Goal: Information Seeking & Learning: Compare options

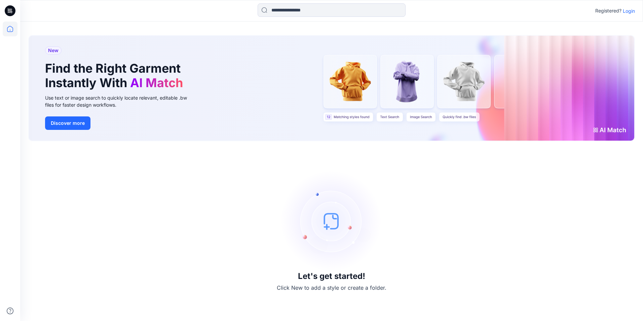
click at [341, 226] on img at bounding box center [331, 220] width 101 height 101
click at [628, 8] on p "Login" at bounding box center [629, 10] width 12 height 7
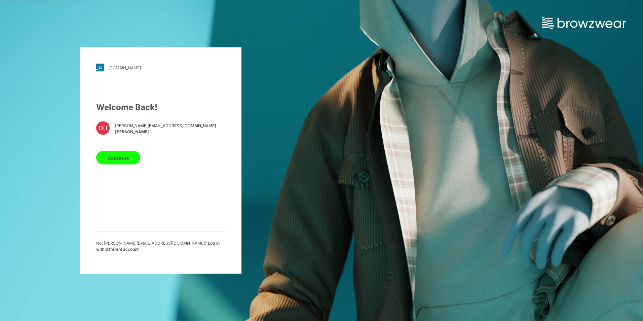
click at [115, 157] on button "Continue" at bounding box center [118, 157] width 44 height 13
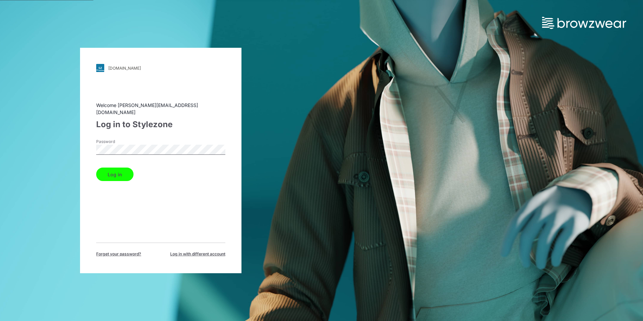
click at [127, 171] on button "Log in" at bounding box center [114, 173] width 37 height 13
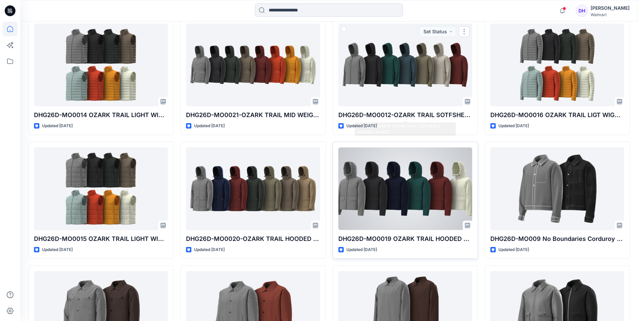
scroll to position [391, 0]
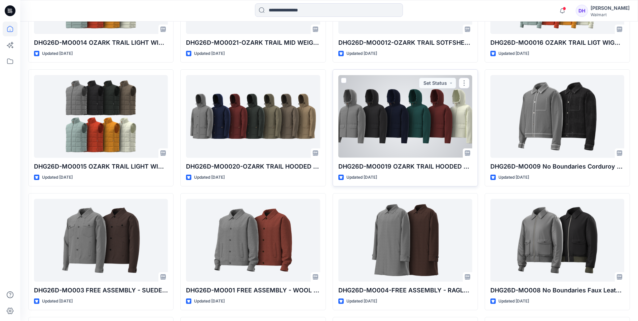
click at [426, 124] on div at bounding box center [405, 116] width 134 height 82
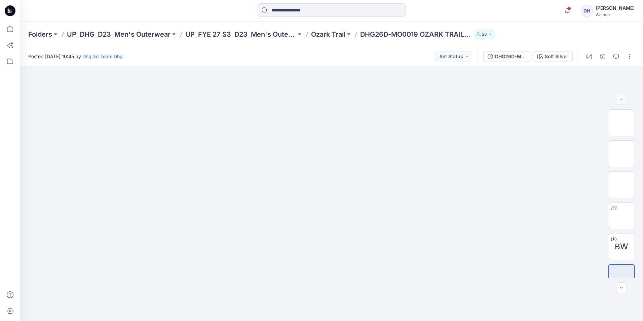
click at [572, 33] on div "Folders UP_DHG_D23_Men's Outerwear UP_FYE 27 S3_D23_Men's Outerwear - DHG Ozark…" at bounding box center [305, 34] width 554 height 9
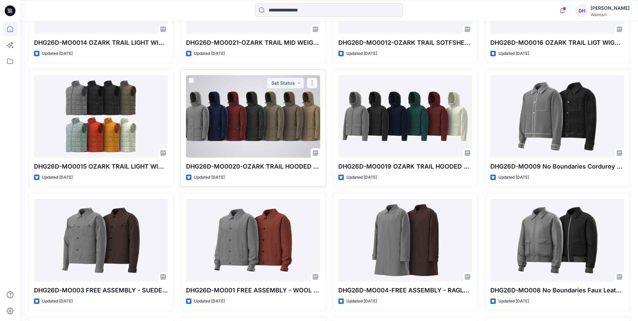
click at [233, 118] on div at bounding box center [253, 116] width 134 height 82
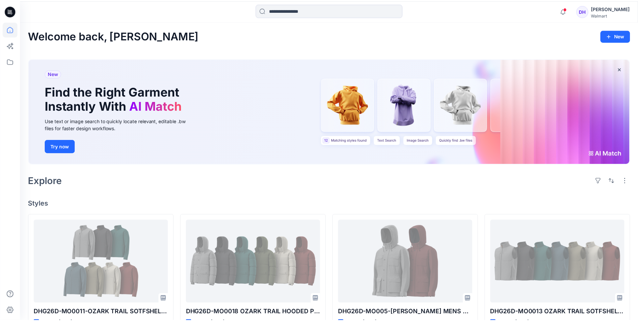
scroll to position [391, 0]
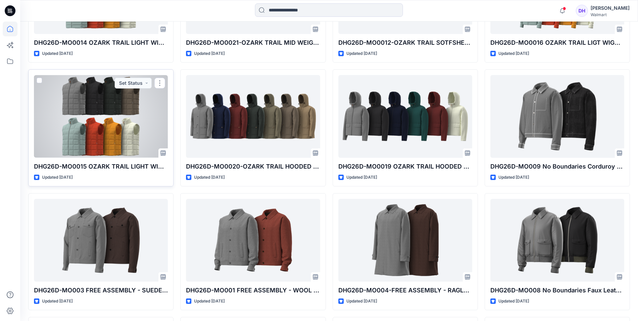
click at [132, 119] on div at bounding box center [101, 116] width 134 height 82
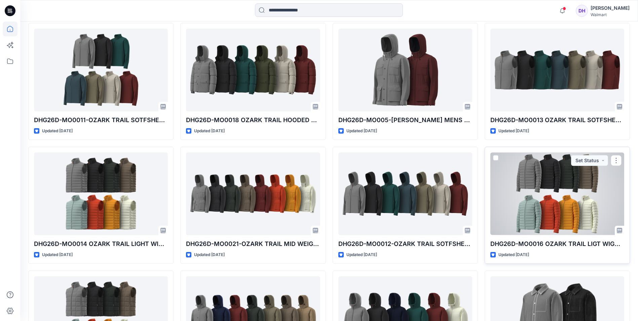
scroll to position [190, 0]
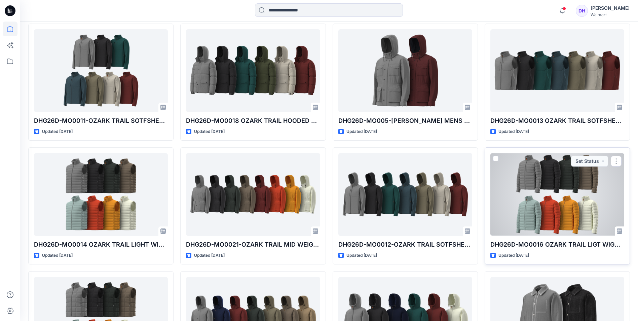
click at [542, 188] on div at bounding box center [557, 194] width 134 height 82
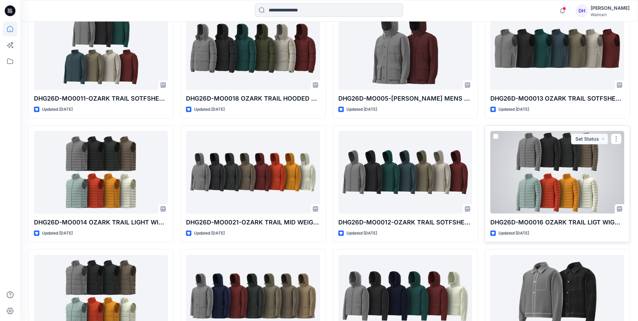
scroll to position [223, 0]
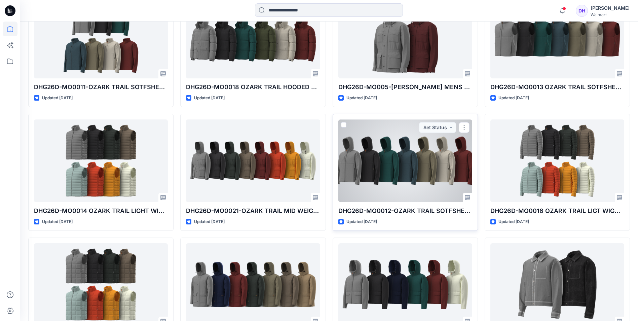
click at [435, 173] on div at bounding box center [405, 160] width 134 height 82
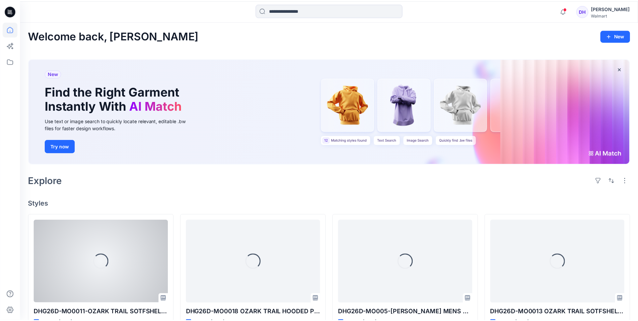
scroll to position [223, 0]
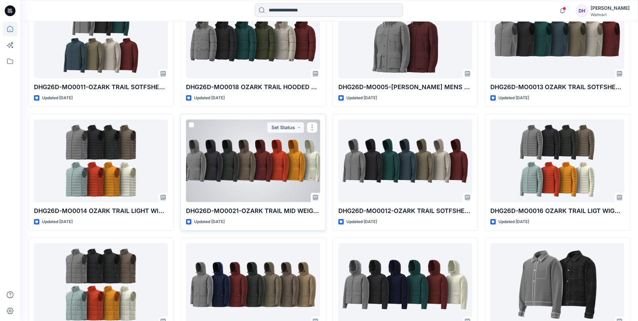
click at [259, 168] on div at bounding box center [253, 160] width 134 height 82
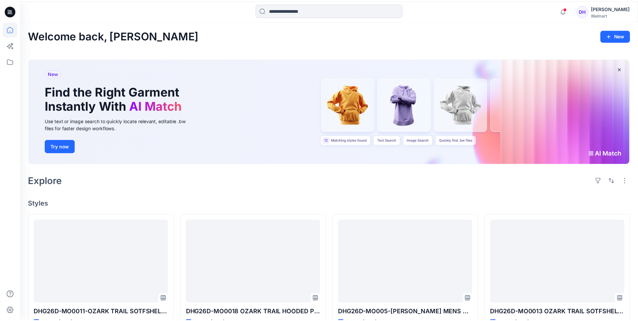
scroll to position [223, 0]
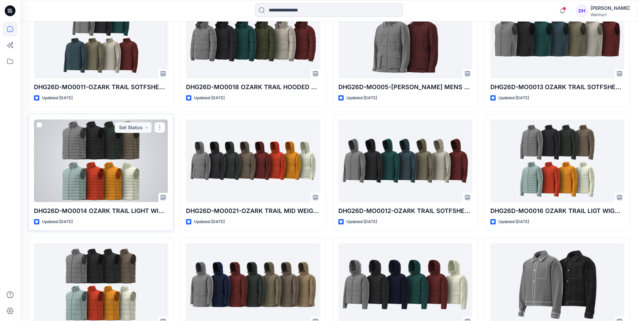
click at [129, 163] on div at bounding box center [101, 160] width 134 height 82
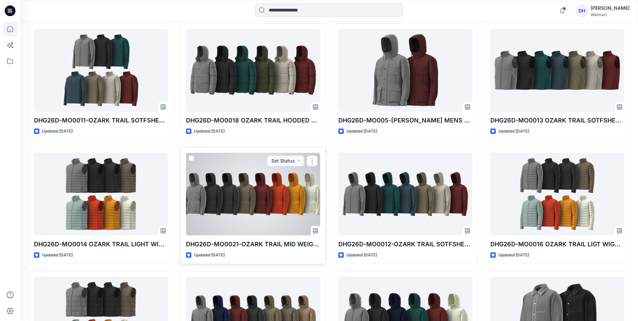
scroll to position [190, 0]
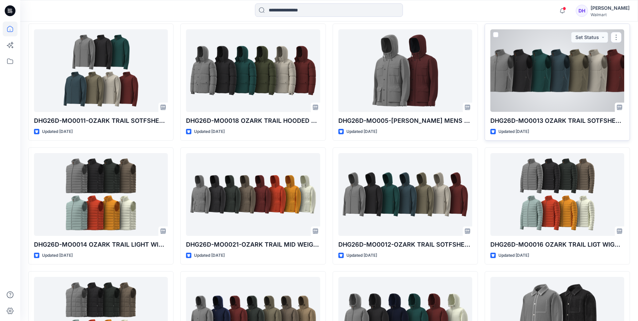
click at [565, 83] on div at bounding box center [557, 70] width 134 height 82
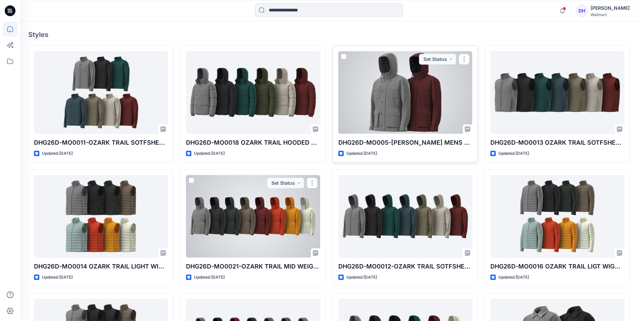
scroll to position [156, 0]
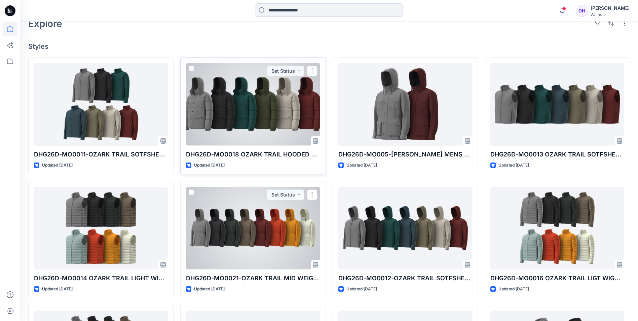
click at [216, 98] on div at bounding box center [253, 104] width 134 height 82
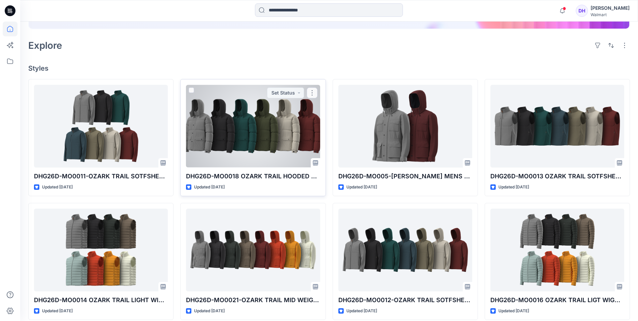
scroll to position [122, 0]
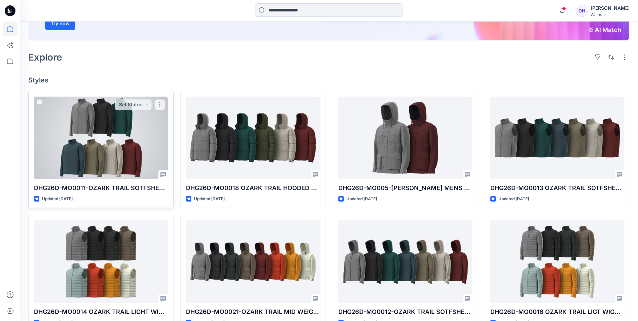
click at [138, 126] on div at bounding box center [101, 137] width 134 height 82
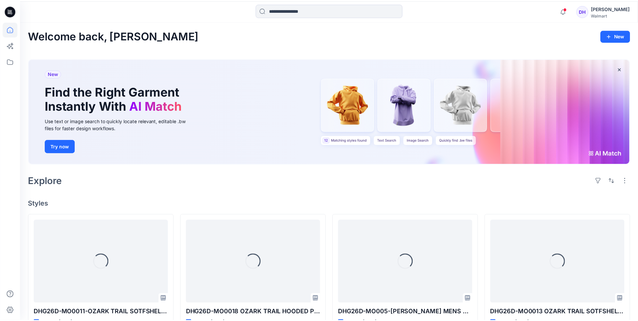
scroll to position [122, 0]
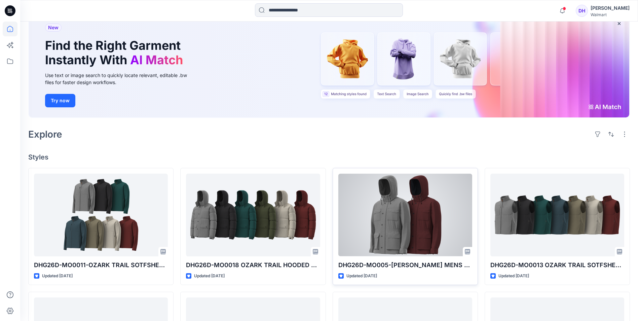
scroll to position [101, 0]
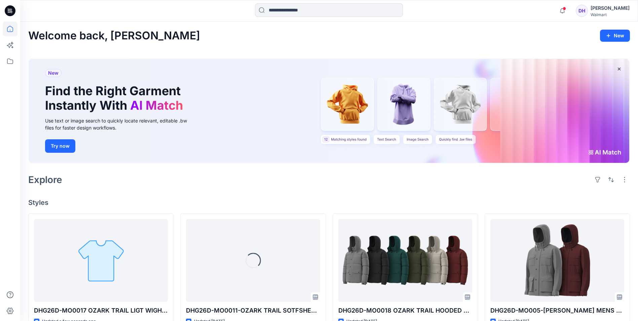
scroll to position [67, 0]
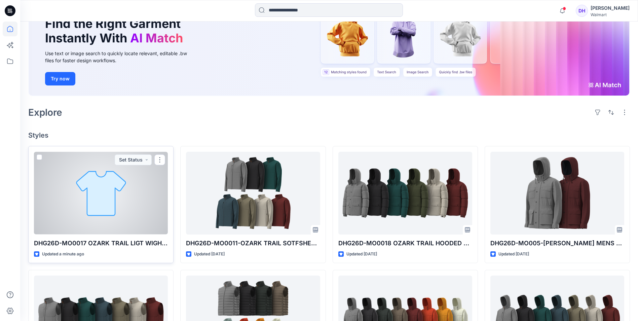
click at [138, 245] on p "DHG26D-MO0017 OZARK TRAIL LIGT WIGHT PUFFER JACKET OPT 2" at bounding box center [101, 242] width 134 height 9
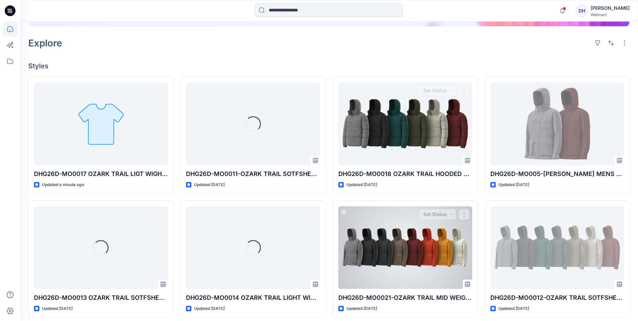
scroll to position [168, 0]
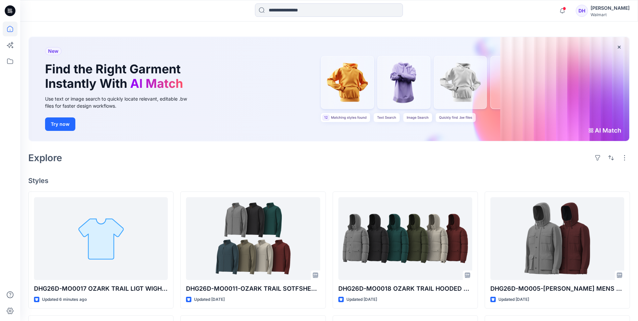
scroll to position [34, 0]
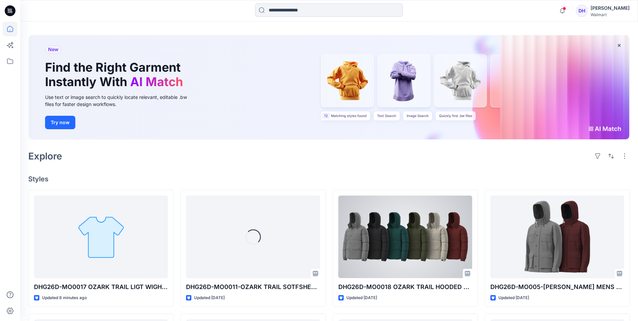
scroll to position [67, 0]
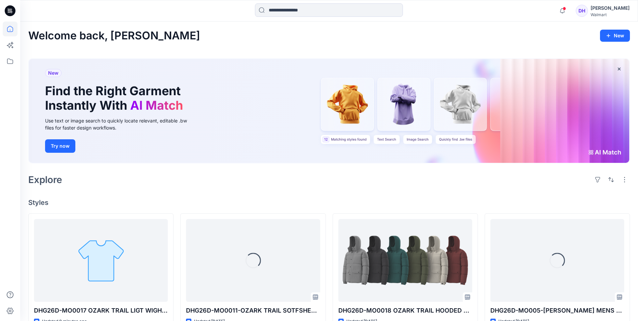
click at [262, 199] on h4 "Styles" at bounding box center [329, 202] width 602 height 8
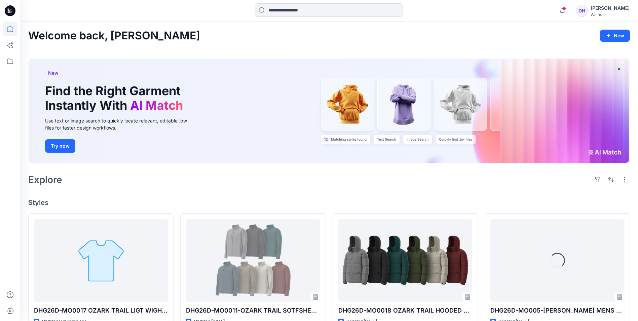
click at [259, 182] on div "Explore" at bounding box center [329, 179] width 602 height 16
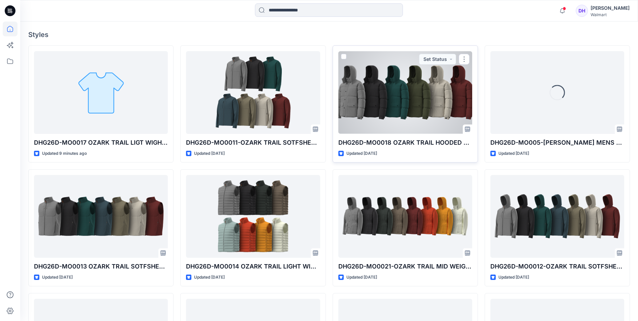
scroll to position [168, 0]
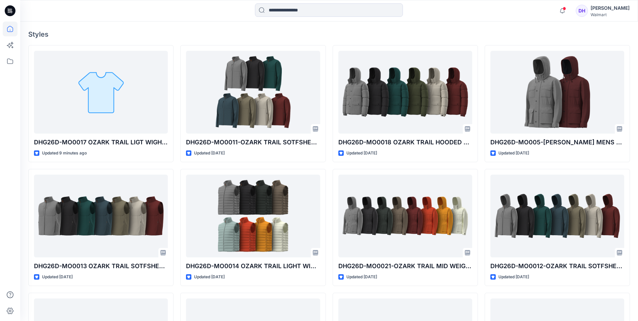
click at [333, 168] on div "DHG26D-MO0018 OZARK TRAIL HOODED PUFFER JACKET OPT 1 Updated 3 days ago DHG26D-…" at bounding box center [405, 227] width 145 height 364
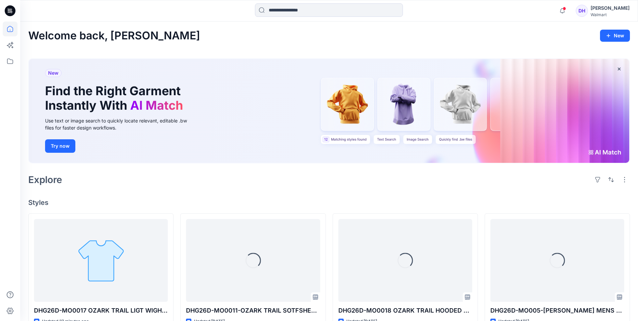
click at [351, 45] on div "Welcome back, Daniel New New Find the Right Garment Instantly With AI Match Use…" at bounding box center [329, 316] width 618 height 588
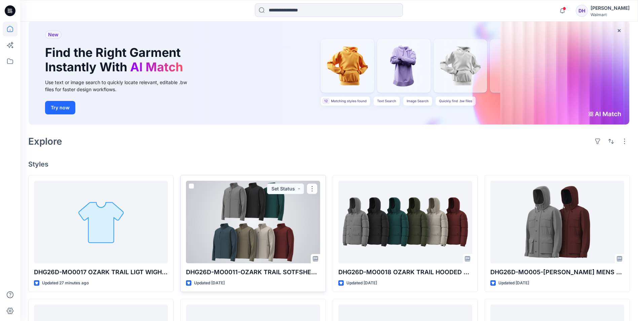
scroll to position [34, 0]
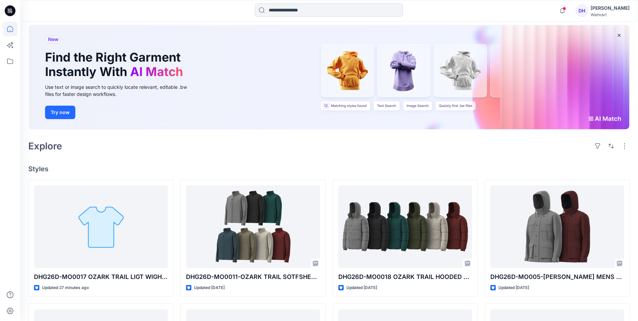
drag, startPoint x: 341, startPoint y: 170, endPoint x: 342, endPoint y: 156, distance: 14.1
click at [341, 170] on h4 "Styles" at bounding box center [329, 169] width 602 height 8
click at [342, 155] on div "Welcome back, Daniel New New Find the Right Garment Instantly With AI Match Use…" at bounding box center [329, 282] width 618 height 588
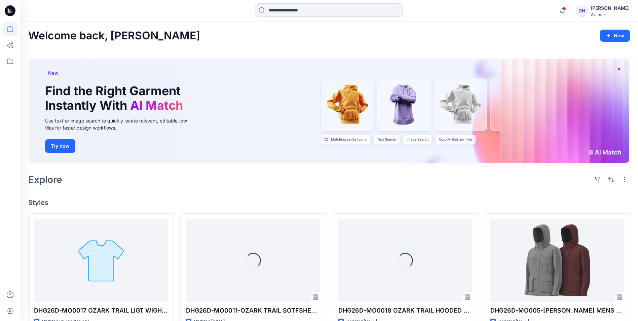
scroll to position [101, 0]
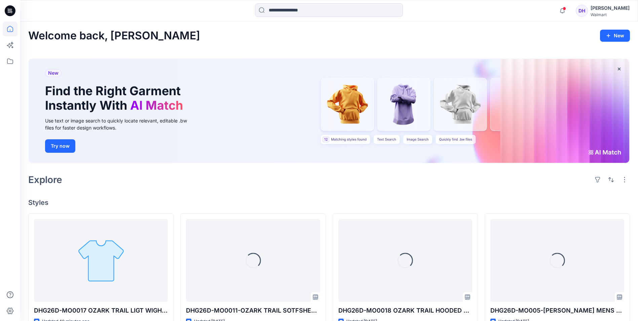
click at [378, 178] on div "Explore" at bounding box center [329, 179] width 602 height 16
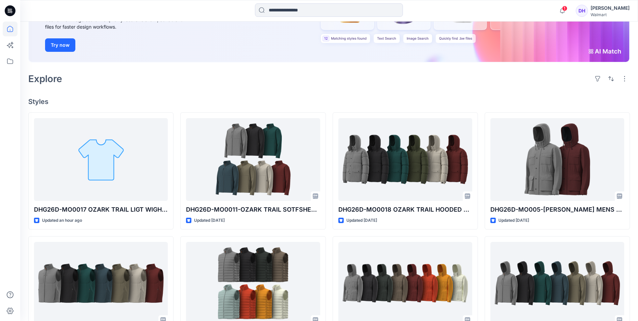
scroll to position [122, 0]
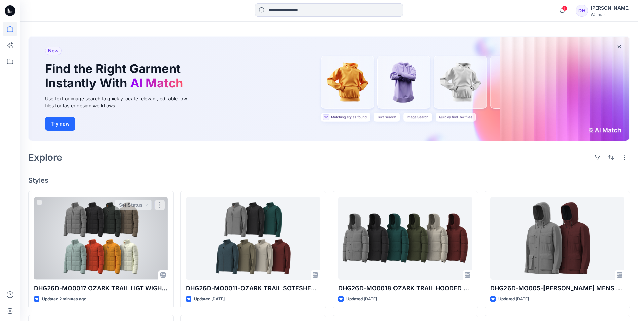
scroll to position [34, 0]
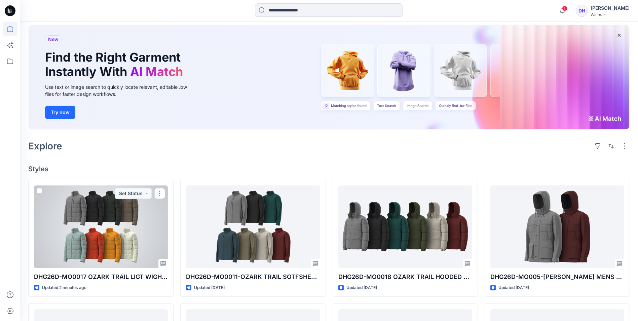
click at [102, 229] on div at bounding box center [101, 226] width 134 height 82
